Goal: Information Seeking & Learning: Learn about a topic

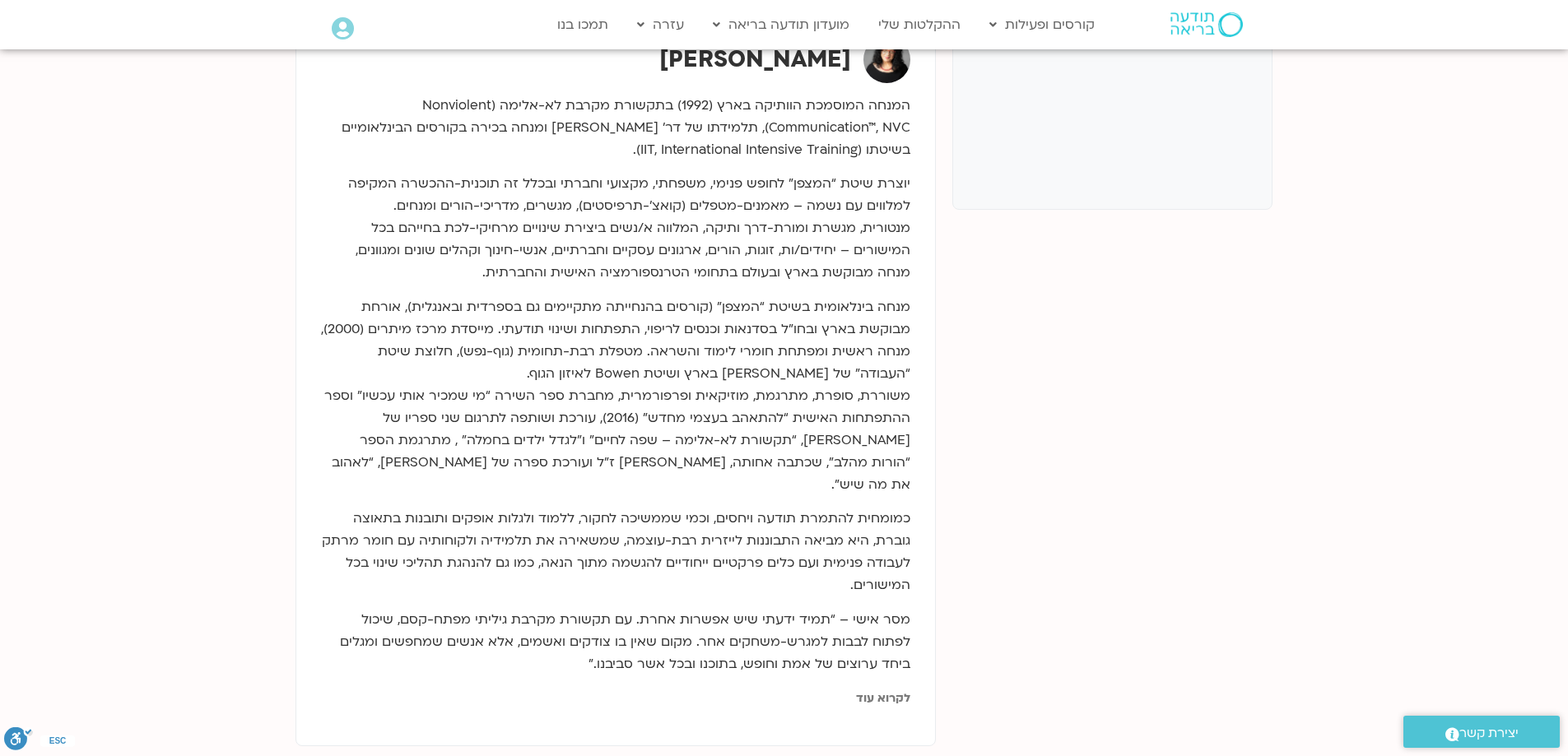
scroll to position [658, 0]
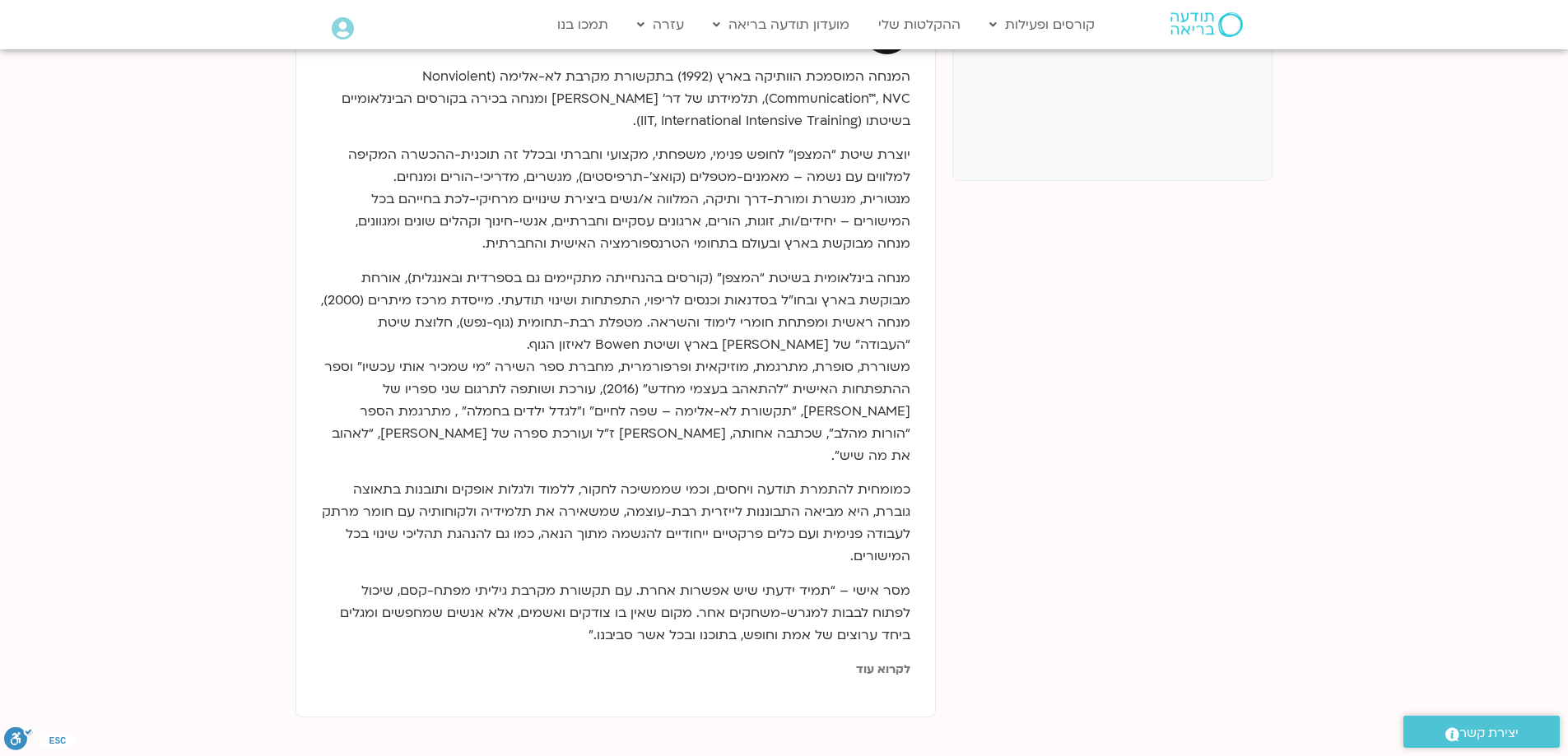
click at [890, 662] on link "לקרוא עוד" at bounding box center [882, 670] width 54 height 16
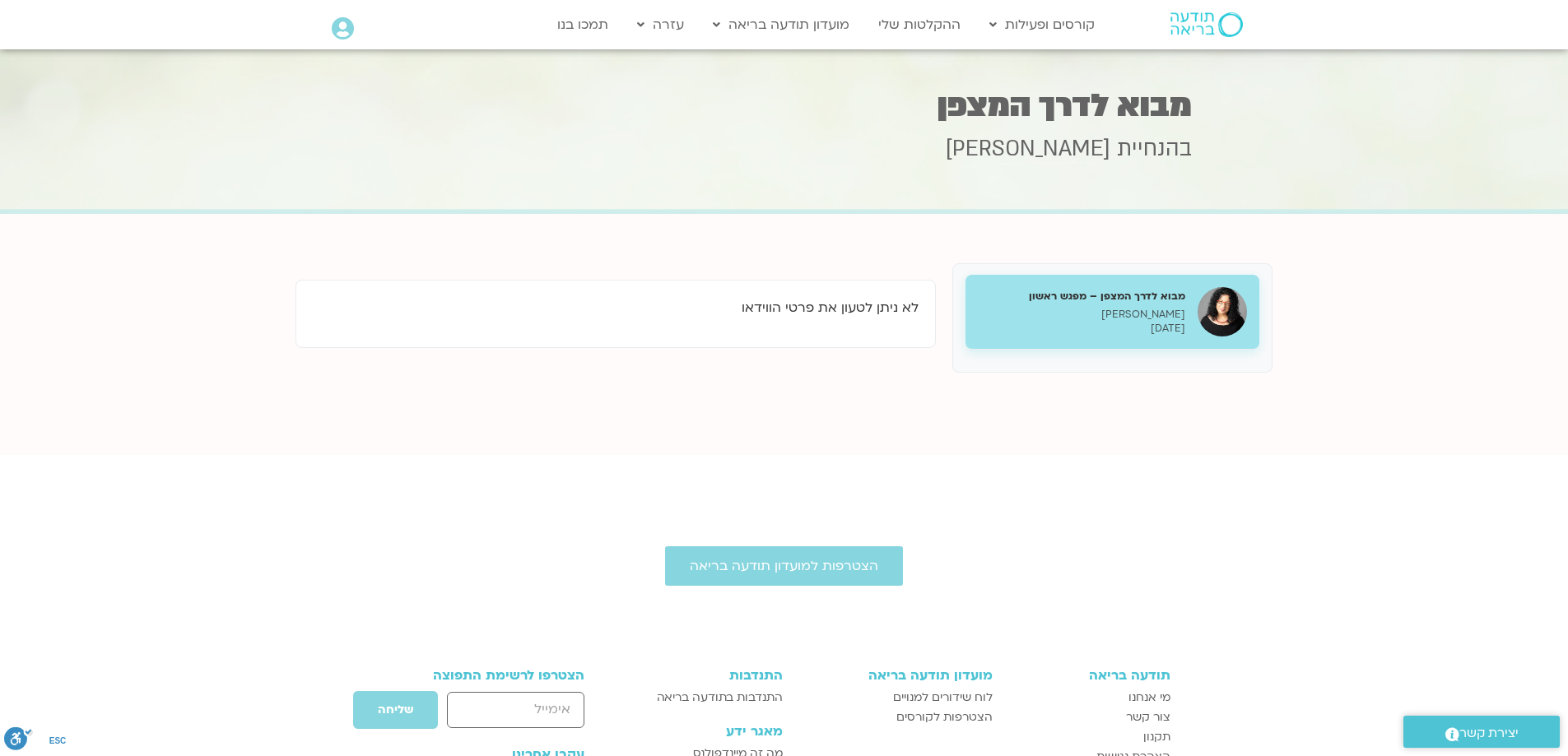
click at [1043, 314] on p "ארנינה קשתן" at bounding box center [1081, 314] width 208 height 14
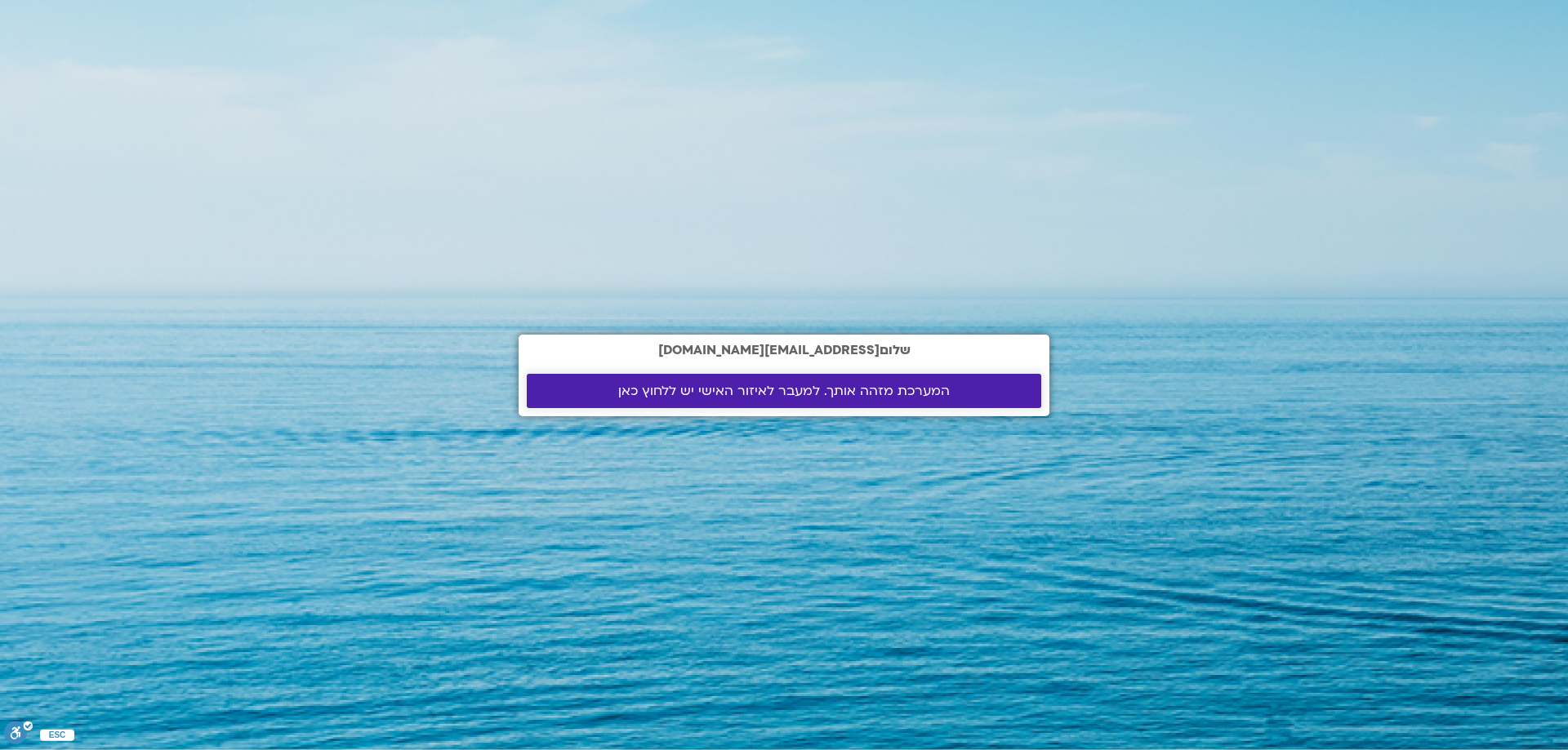
click at [766, 392] on span "המערכת מזהה אותך. למעבר לאיזור האישי יש ללחוץ כאן" at bounding box center [783, 391] width 331 height 15
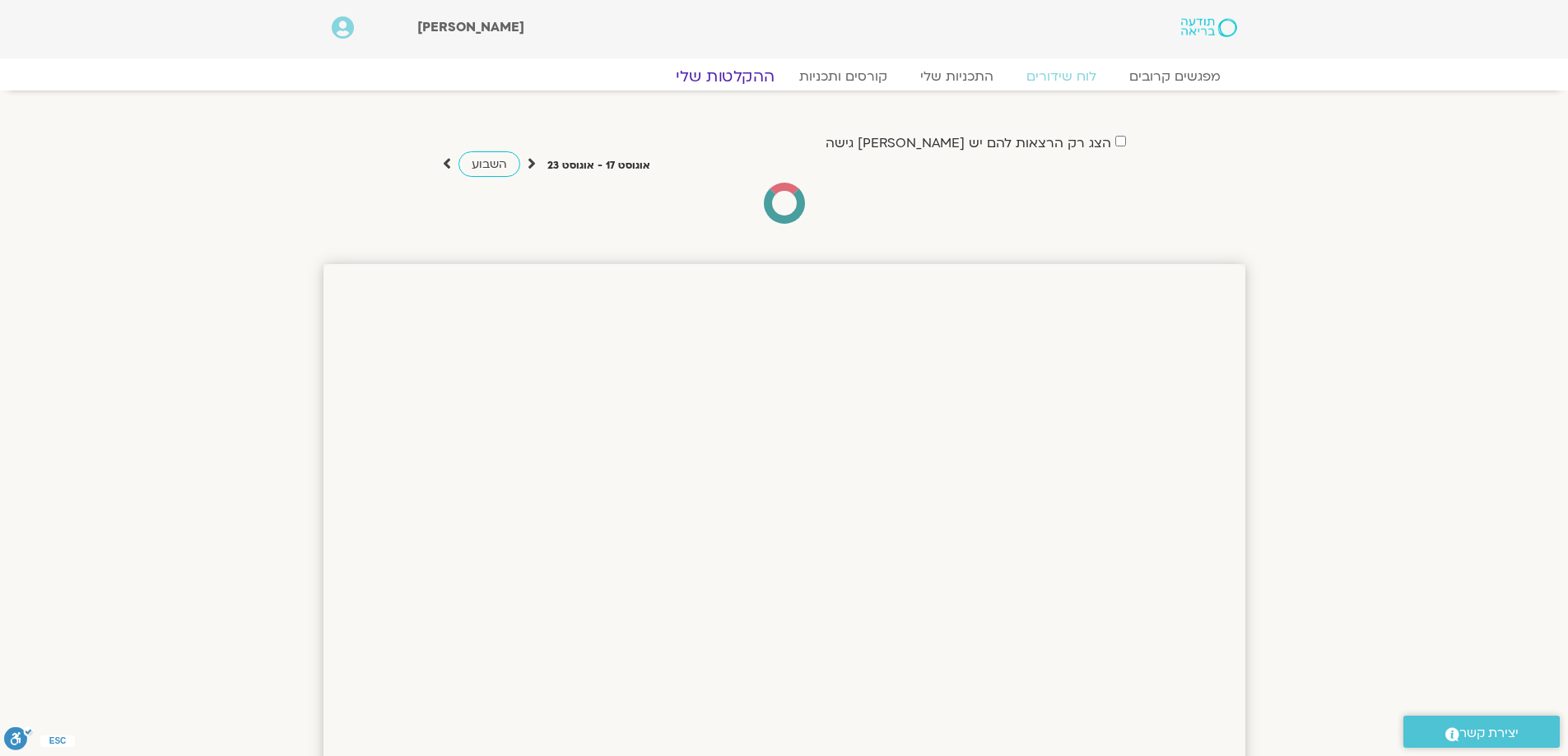
click at [738, 79] on link "ההקלטות שלי" at bounding box center [725, 76] width 138 height 20
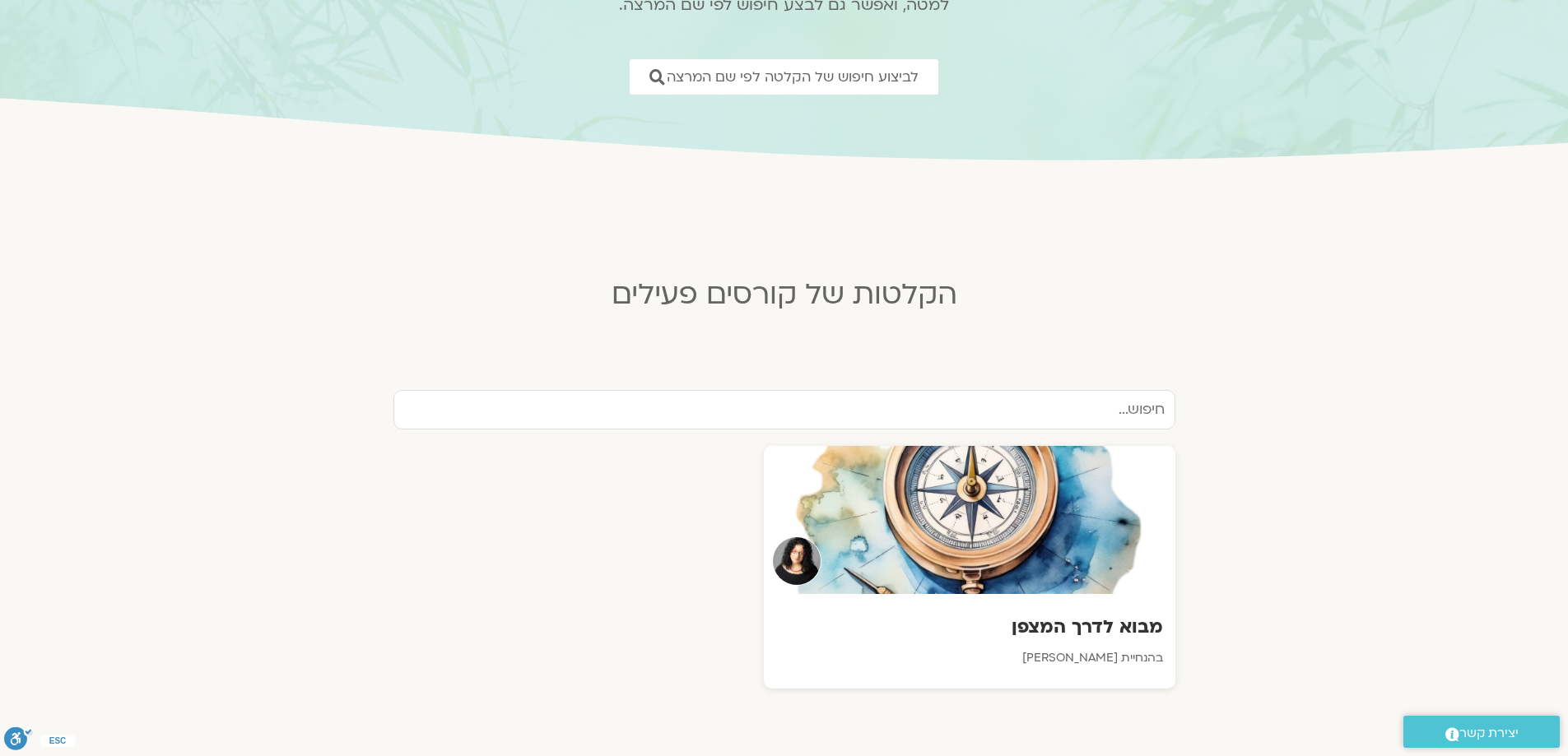
scroll to position [247, 0]
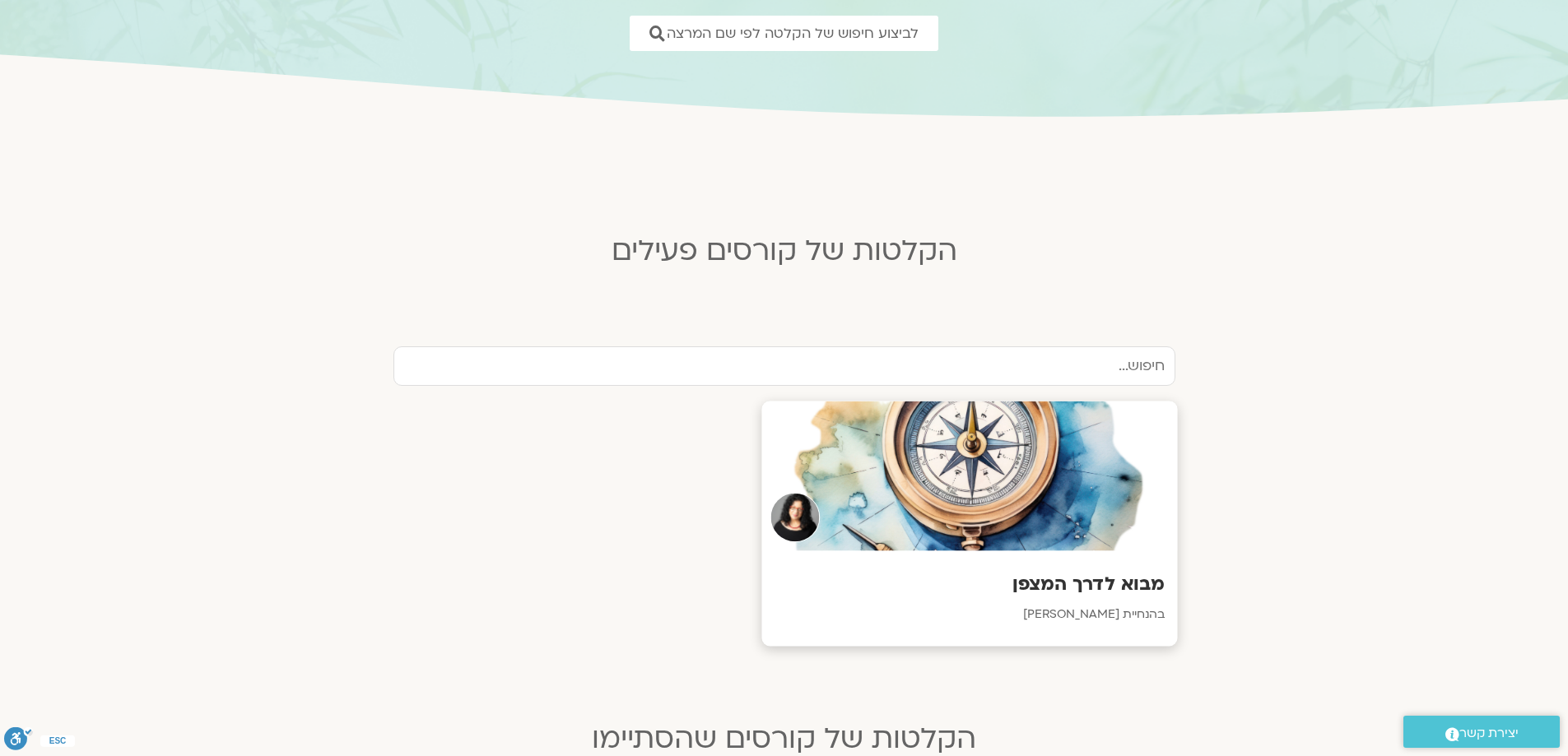
click at [1011, 510] on div at bounding box center [969, 476] width 415 height 150
